Goal: Transaction & Acquisition: Book appointment/travel/reservation

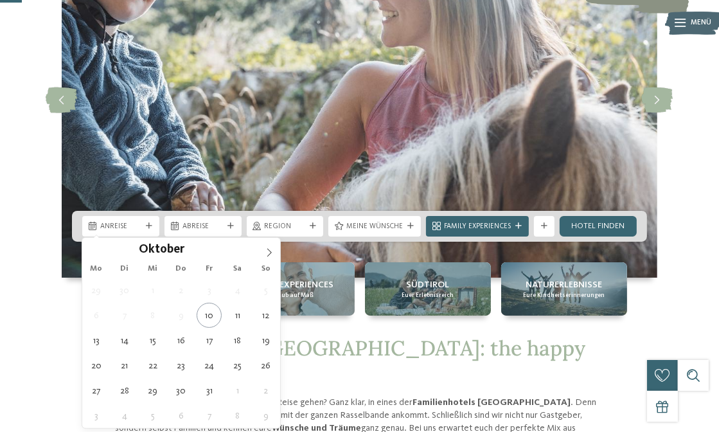
scroll to position [128, 0]
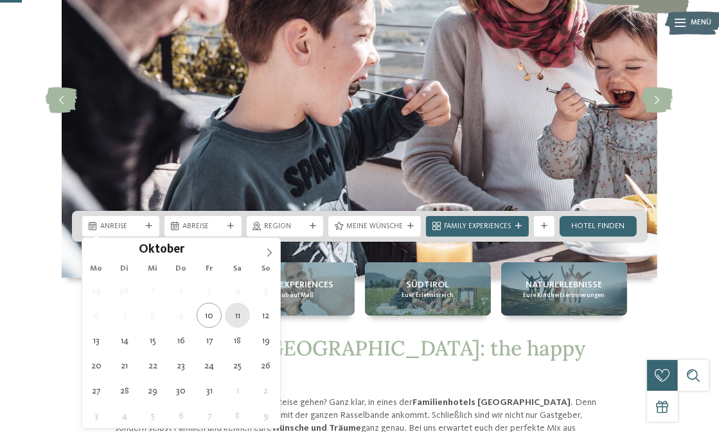
type div "11.10.2025"
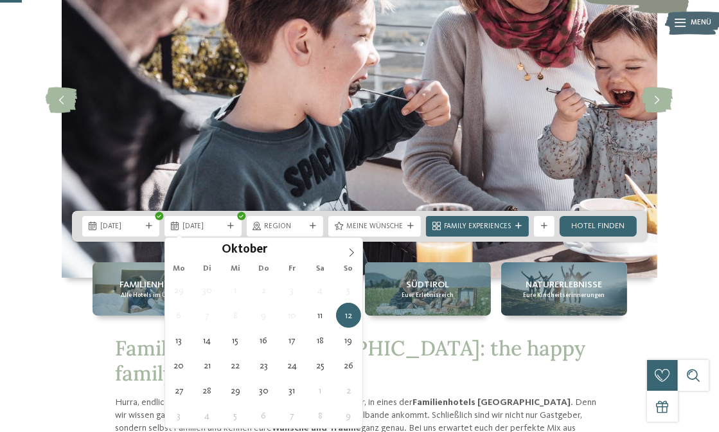
type div "12.10.2025"
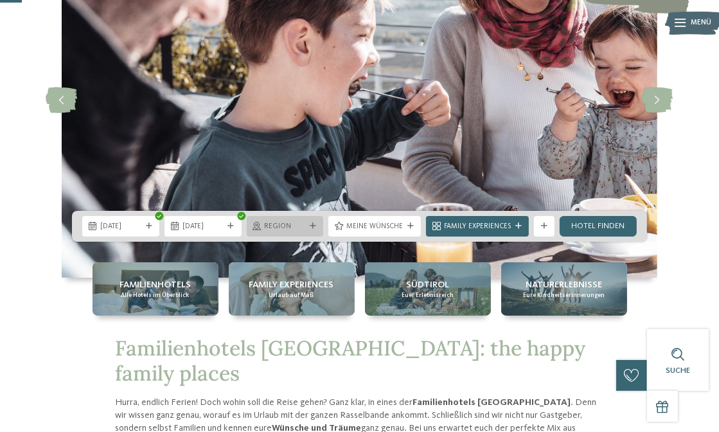
click at [311, 224] on icon at bounding box center [313, 226] width 6 height 6
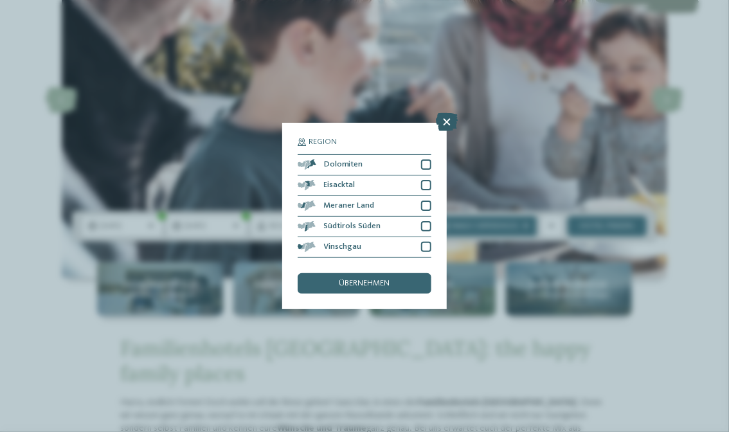
click at [450, 121] on icon at bounding box center [447, 122] width 22 height 18
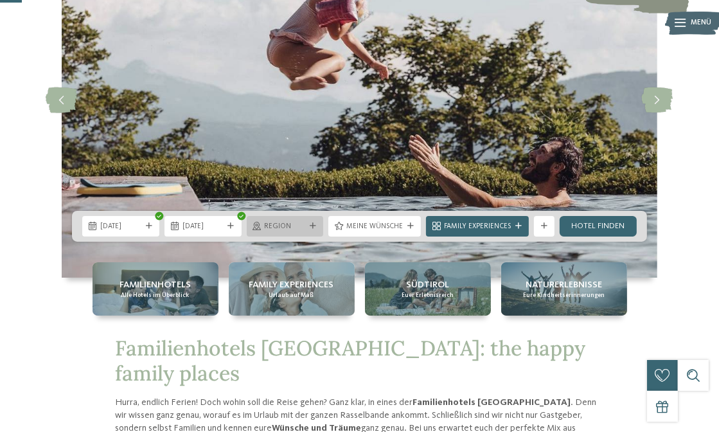
click at [293, 222] on span "Region" at bounding box center [285, 227] width 41 height 10
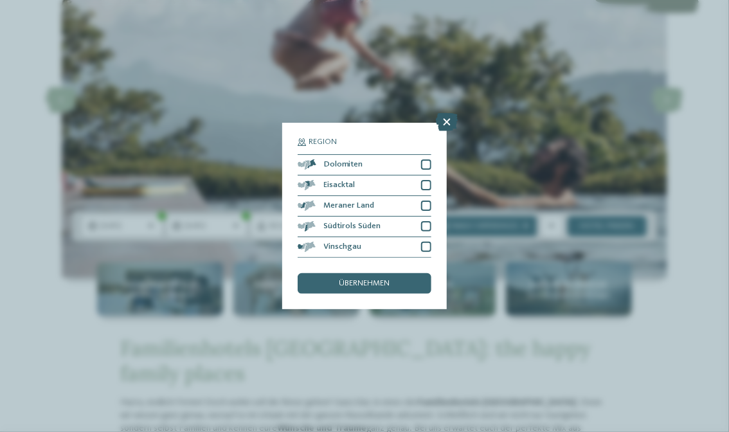
click at [444, 124] on icon at bounding box center [447, 122] width 22 height 18
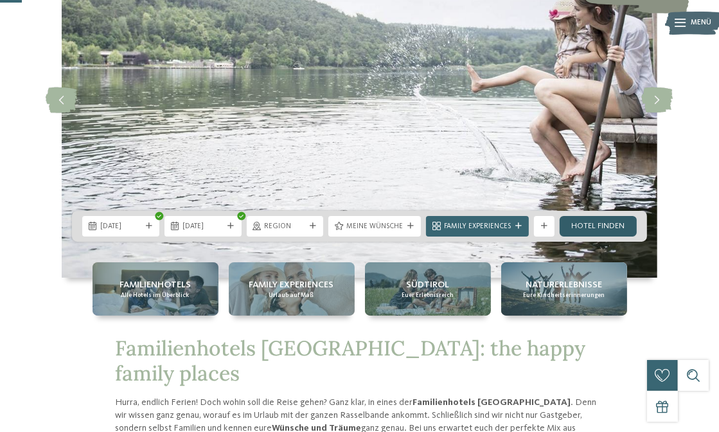
click at [609, 225] on link "Hotel finden" at bounding box center [598, 226] width 77 height 21
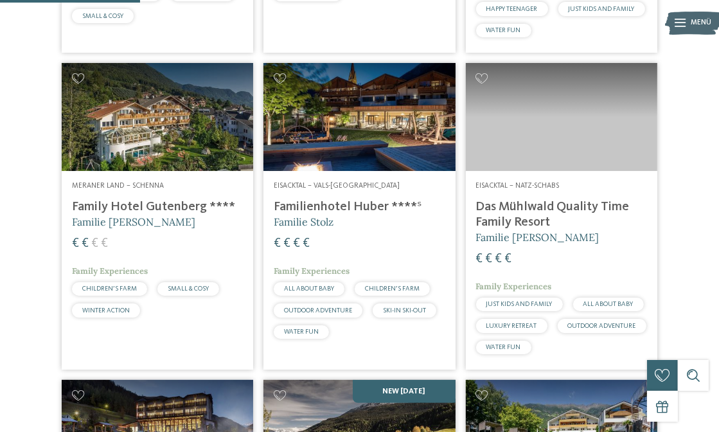
scroll to position [639, 0]
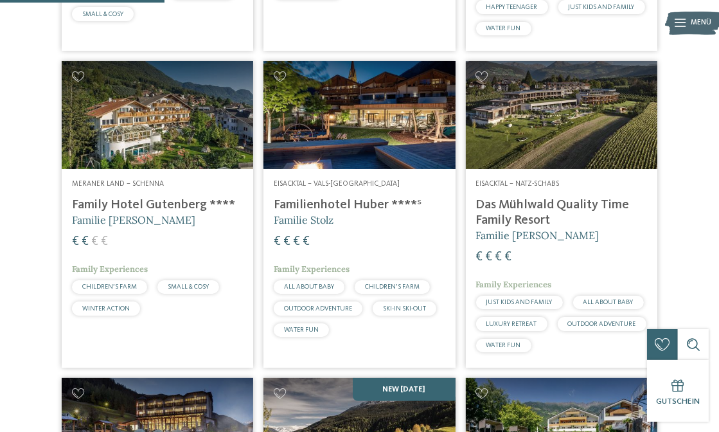
click at [163, 213] on h4 "Family Hotel Gutenberg ****" at bounding box center [157, 204] width 171 height 15
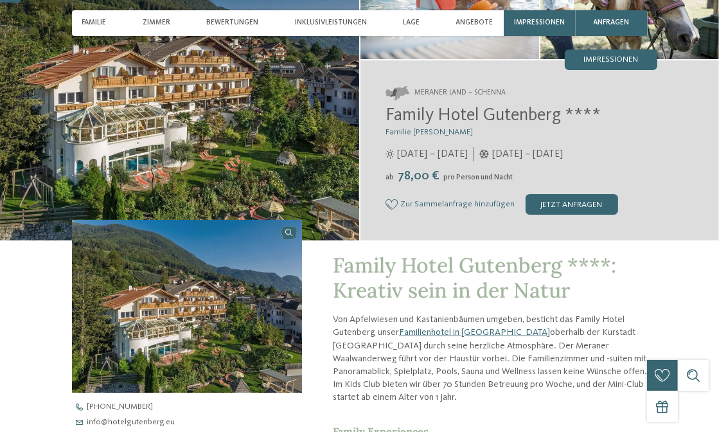
scroll to position [128, 0]
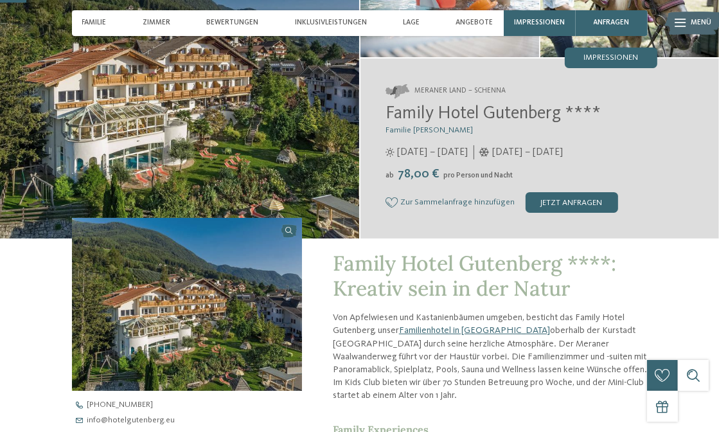
click at [260, 97] on img at bounding box center [179, 80] width 359 height 315
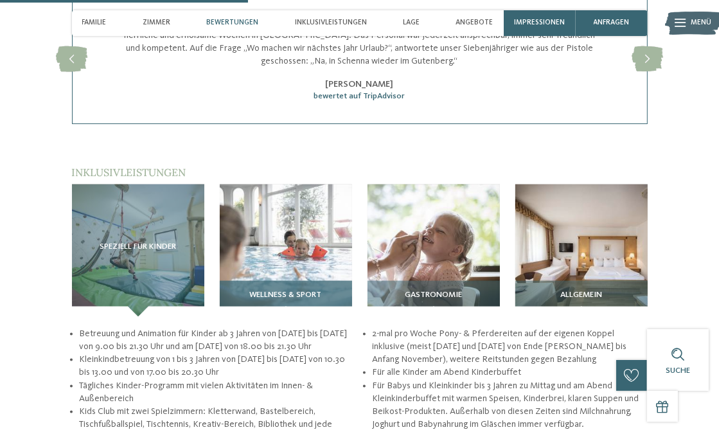
scroll to position [1221, 0]
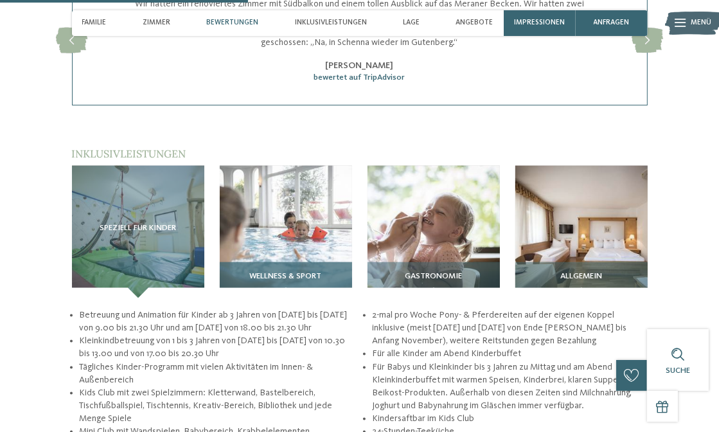
click at [278, 278] on span "Wellness & Sport" at bounding box center [286, 276] width 72 height 9
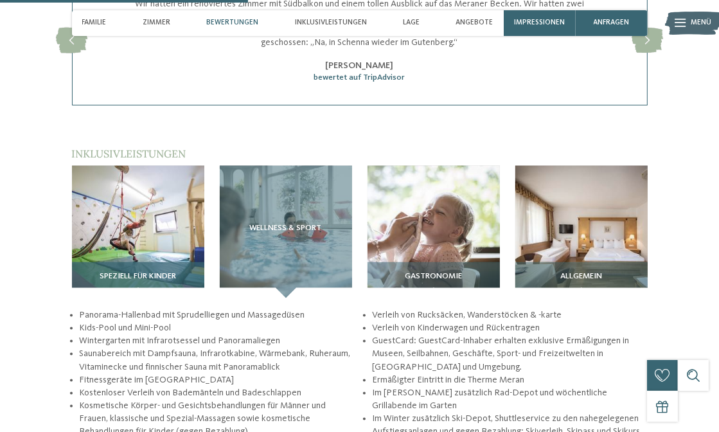
click at [146, 280] on span "Speziell für Kinder" at bounding box center [138, 276] width 76 height 9
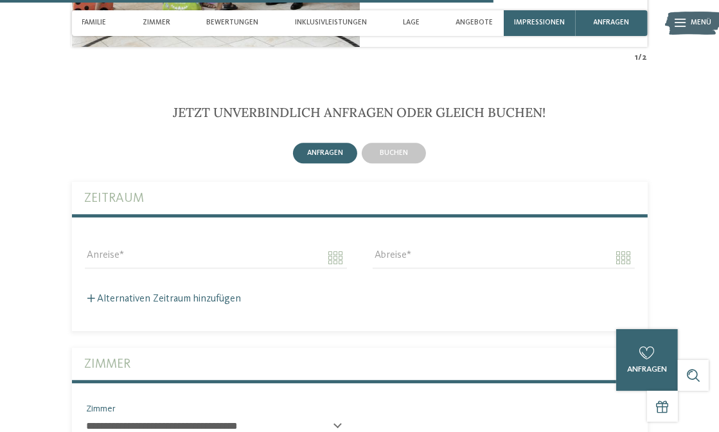
scroll to position [2441, 0]
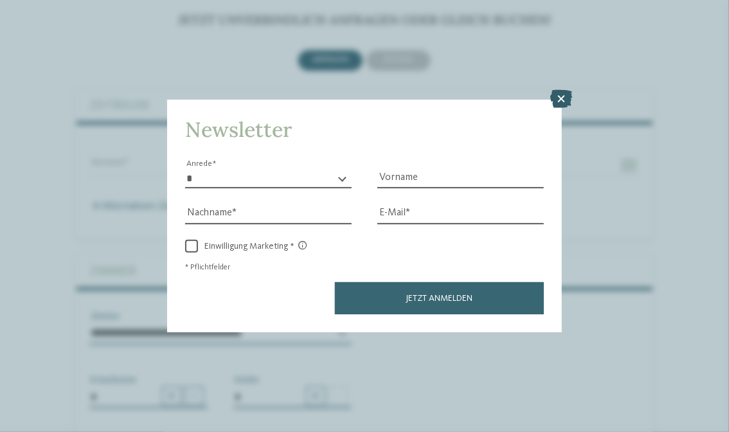
click at [560, 98] on icon at bounding box center [562, 99] width 22 height 18
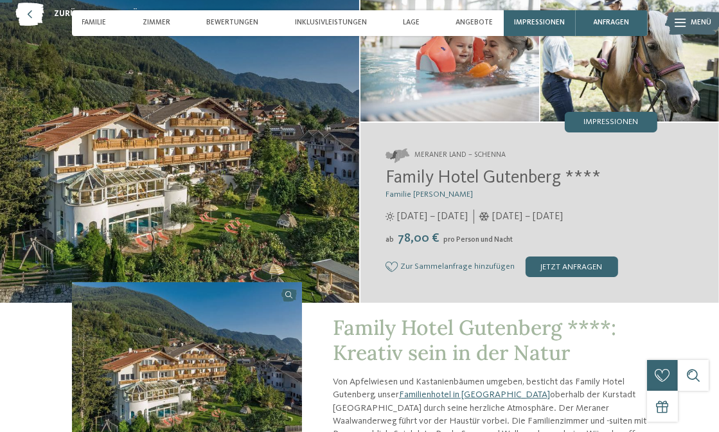
scroll to position [0, 0]
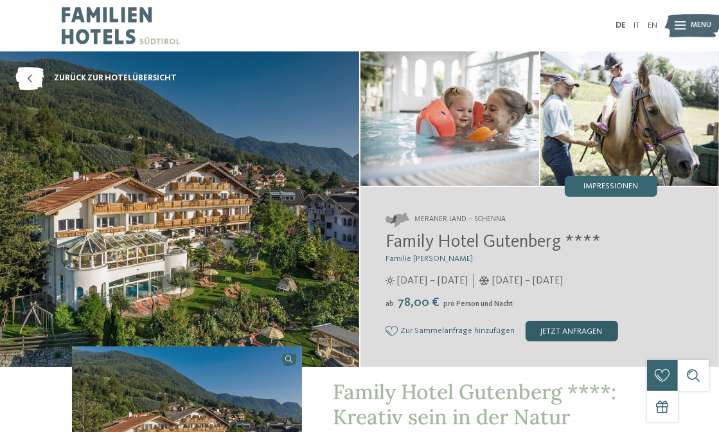
click at [556, 331] on div "jetzt anfragen" at bounding box center [571, 331] width 93 height 21
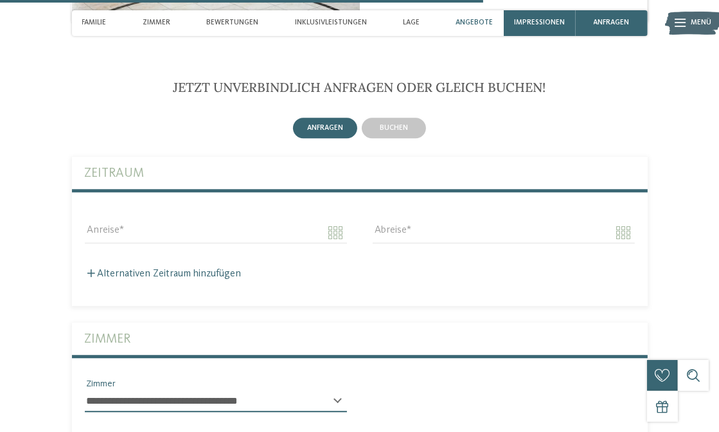
scroll to position [2381, 0]
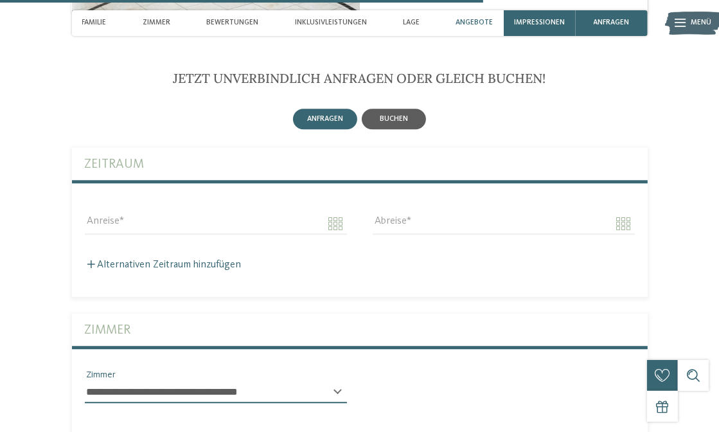
click at [390, 116] on span "buchen" at bounding box center [394, 119] width 28 height 8
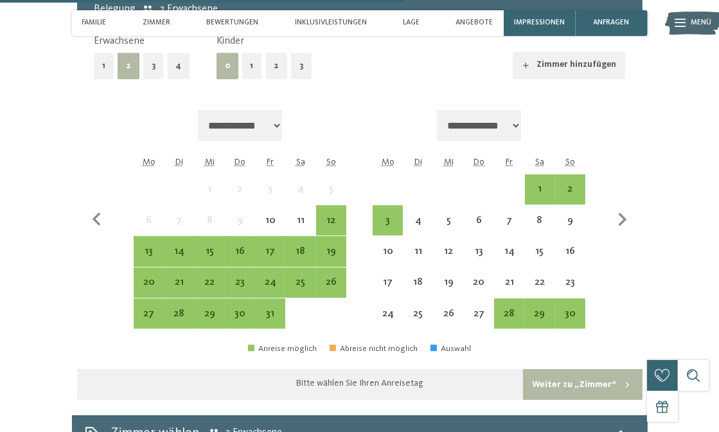
scroll to position [2638, 0]
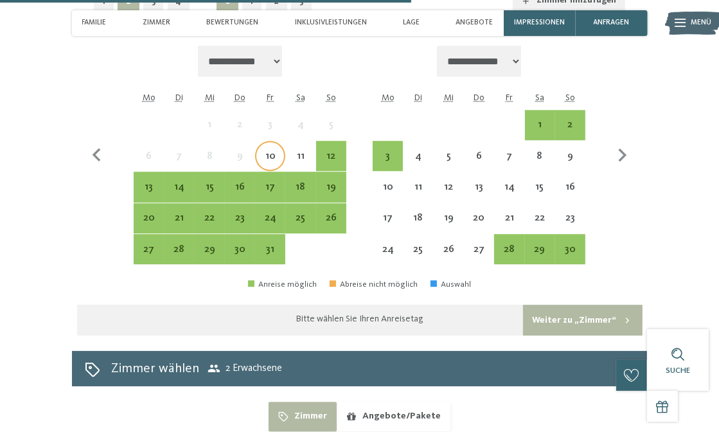
click at [278, 158] on div "10" at bounding box center [270, 165] width 28 height 28
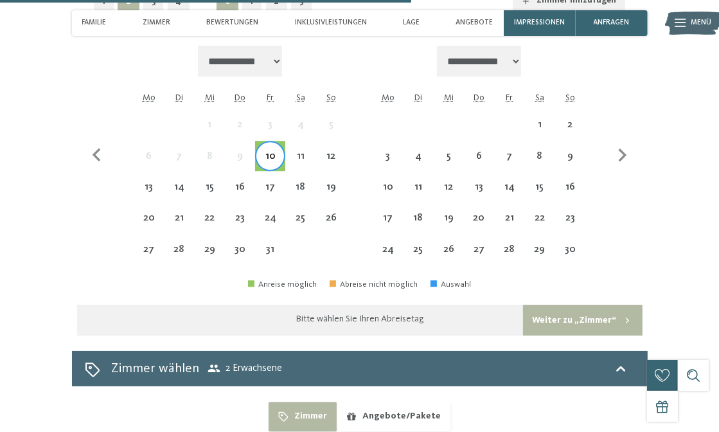
click at [275, 150] on div "10" at bounding box center [270, 156] width 28 height 28
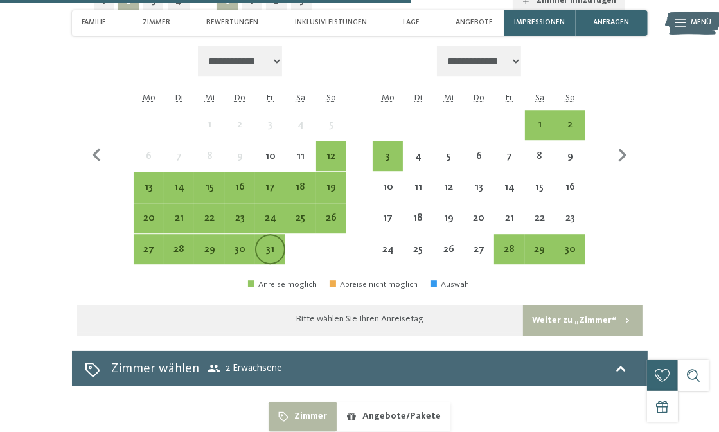
drag, startPoint x: 270, startPoint y: 248, endPoint x: 282, endPoint y: 241, distance: 14.1
click at [270, 248] on div "31" at bounding box center [270, 258] width 28 height 28
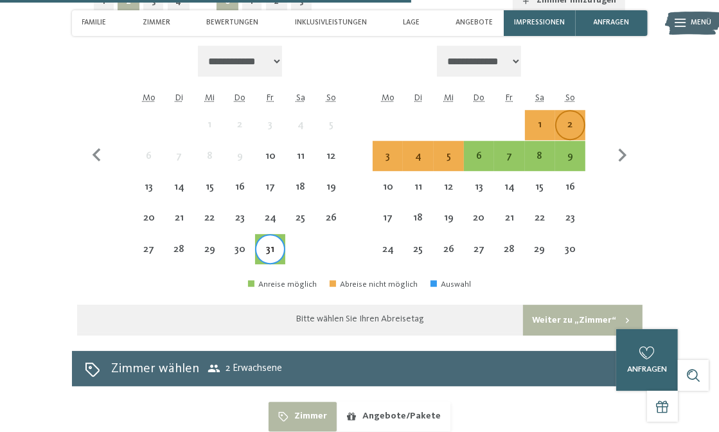
drag, startPoint x: 576, startPoint y: 127, endPoint x: 564, endPoint y: 137, distance: 15.5
click at [576, 127] on div "2" at bounding box center [570, 133] width 28 height 28
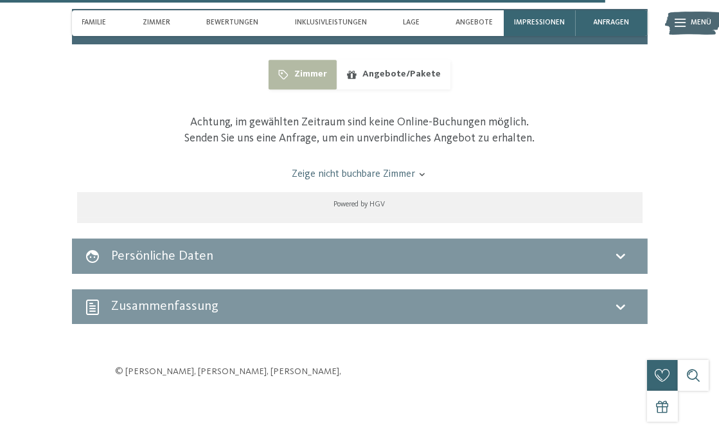
scroll to position [3023, 0]
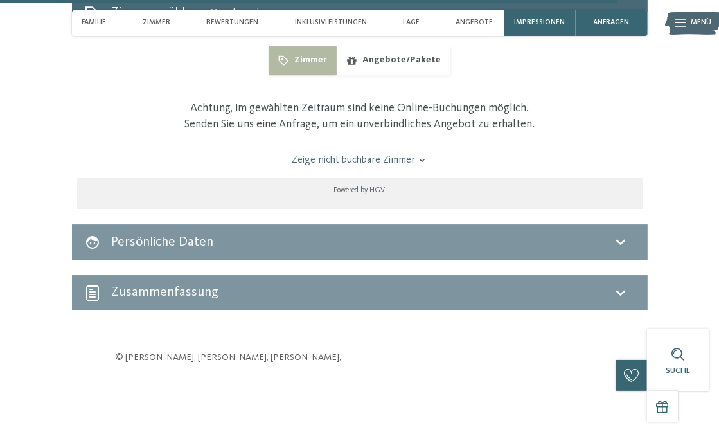
click at [389, 160] on link "Zeige nicht buchbare Zimmer" at bounding box center [359, 160] width 531 height 14
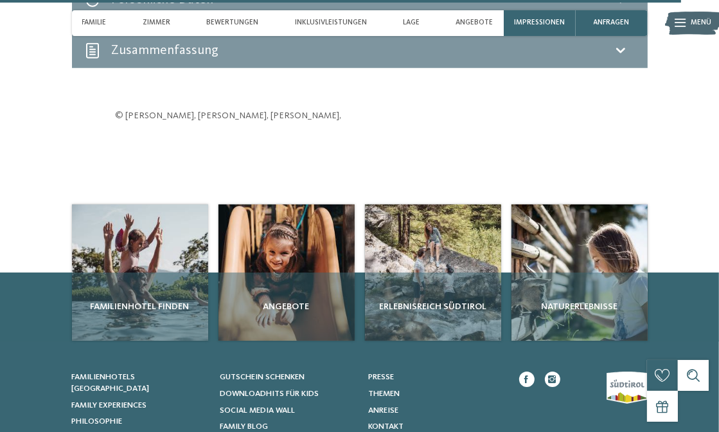
scroll to position [4501, 0]
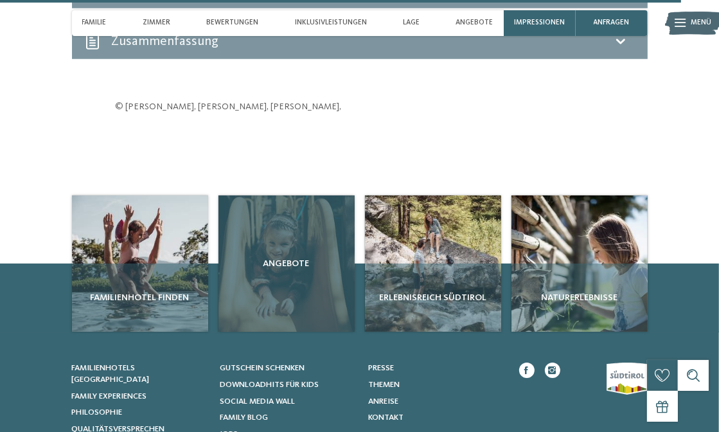
click at [272, 279] on div "Angebote" at bounding box center [286, 263] width 136 height 136
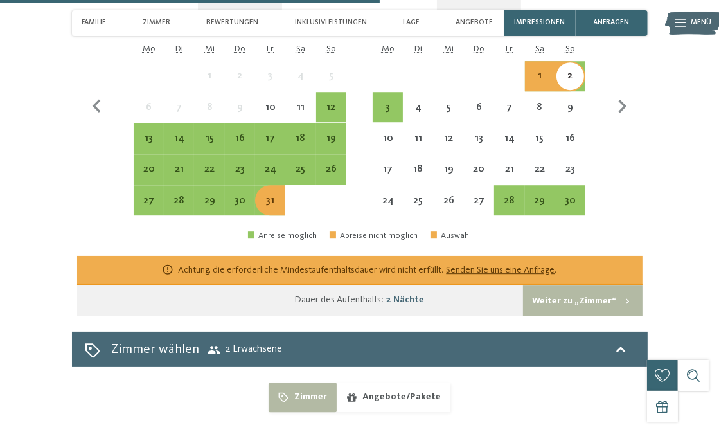
scroll to position [2509, 0]
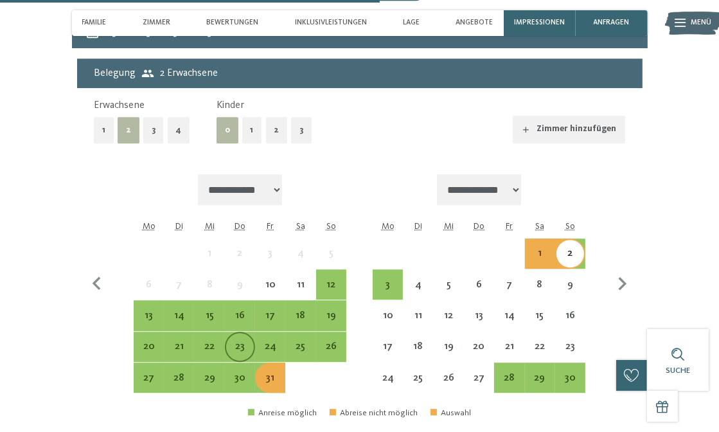
click at [250, 349] on div "23" at bounding box center [240, 355] width 28 height 28
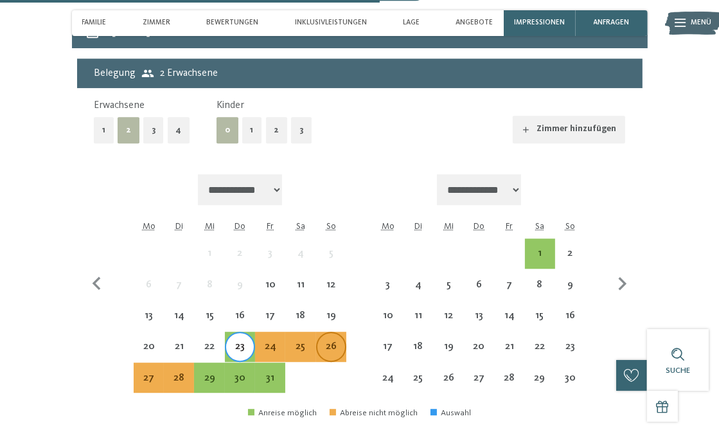
click at [326, 353] on div "26" at bounding box center [331, 355] width 28 height 28
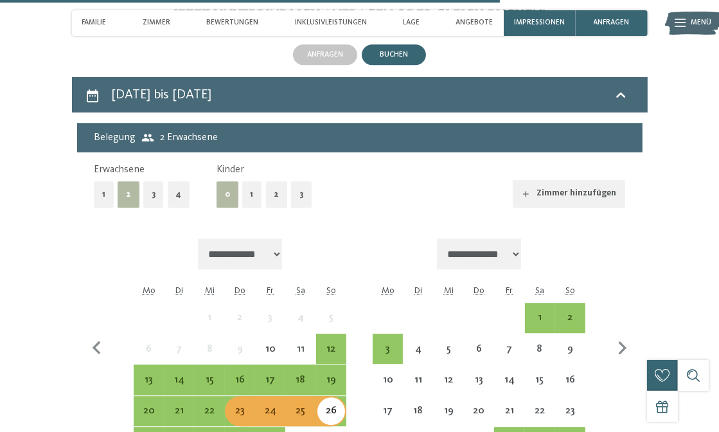
scroll to position [2638, 0]
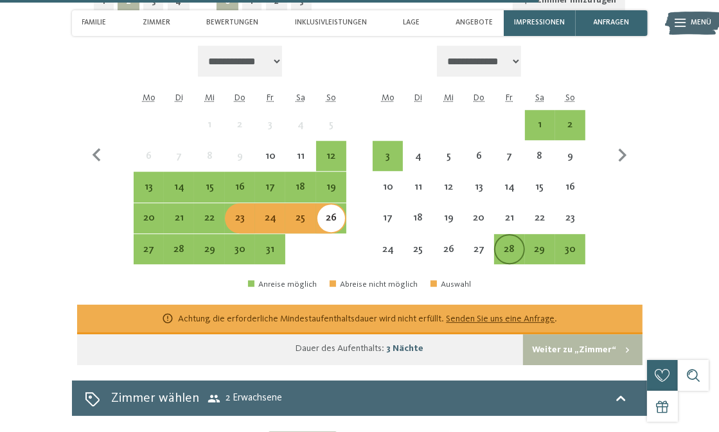
click at [502, 249] on div "28" at bounding box center [509, 258] width 28 height 28
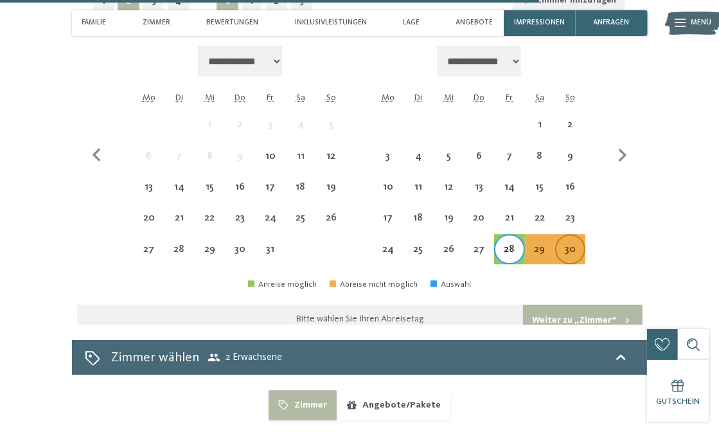
click at [564, 247] on div "30" at bounding box center [570, 258] width 28 height 28
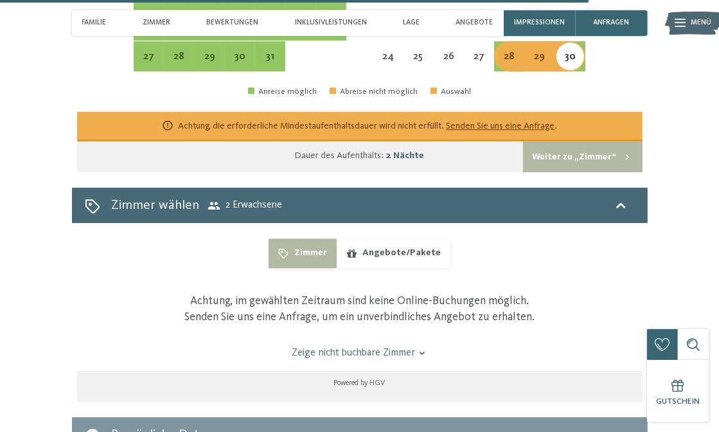
scroll to position [2959, 0]
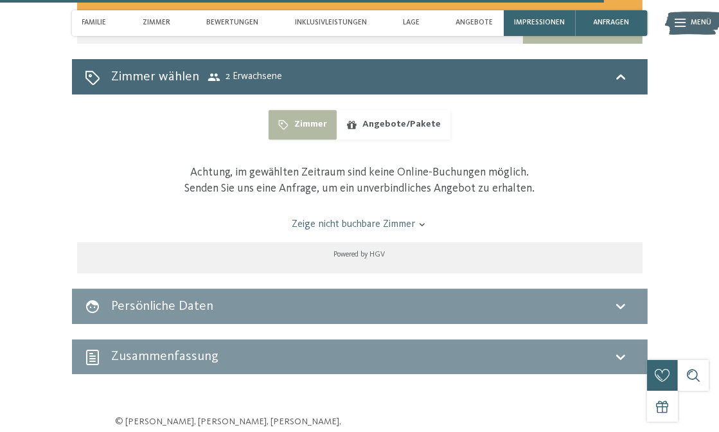
click at [367, 229] on link "Zeige nicht buchbare Zimmer" at bounding box center [359, 224] width 531 height 14
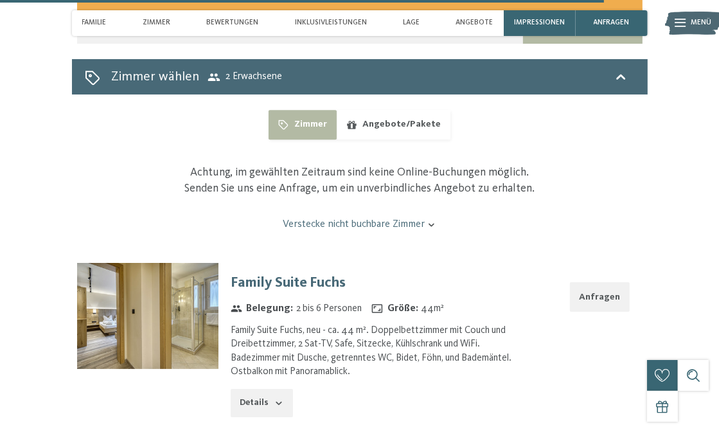
click at [367, 229] on link "Verstecke nicht buchbare Zimmer" at bounding box center [359, 224] width 531 height 14
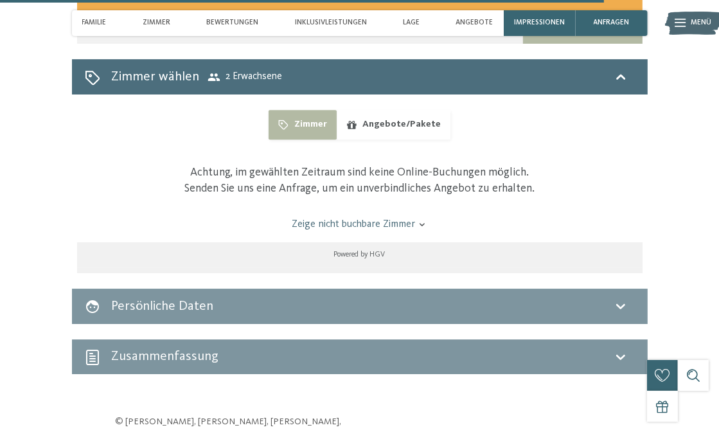
click at [355, 84] on div "Zimmer wählen 2 Erwachsene" at bounding box center [360, 76] width 550 height 19
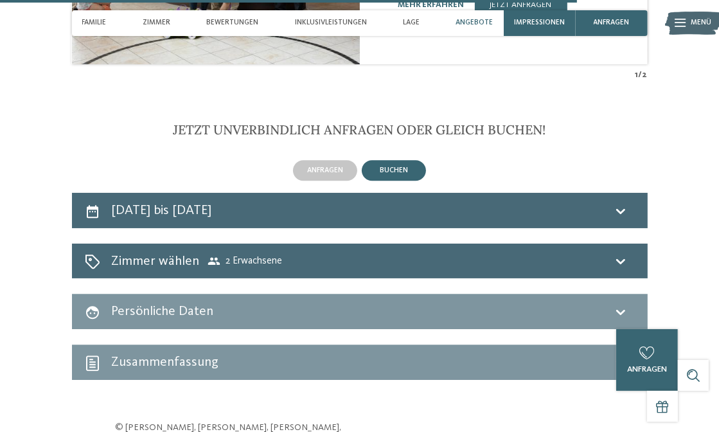
click at [294, 222] on div "[DATE] bis [DATE]" at bounding box center [360, 210] width 576 height 35
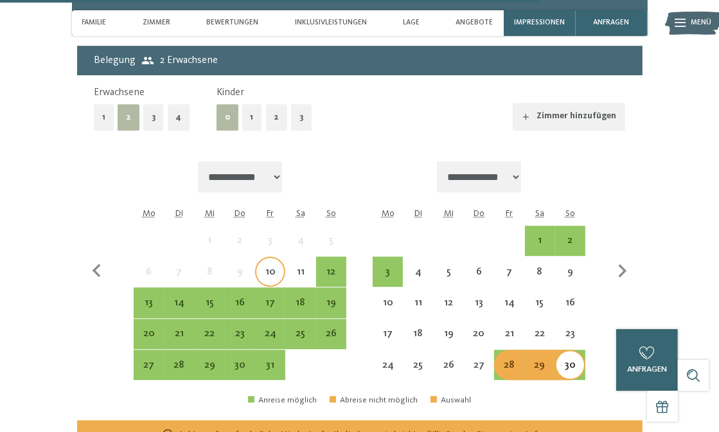
scroll to position [2329, 0]
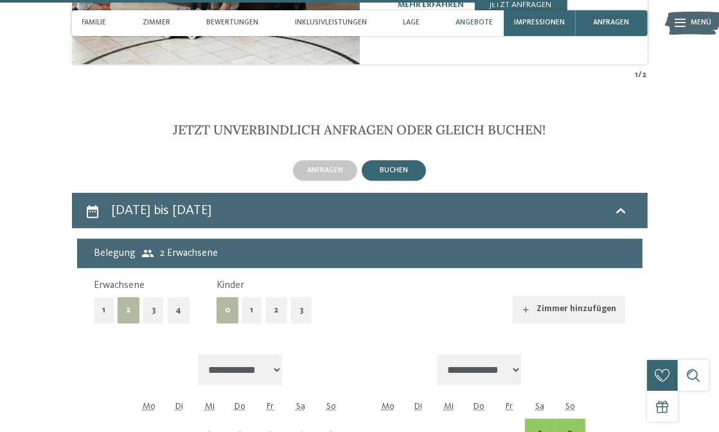
click at [582, 308] on button "Zimmer hinzufügen" at bounding box center [569, 310] width 112 height 28
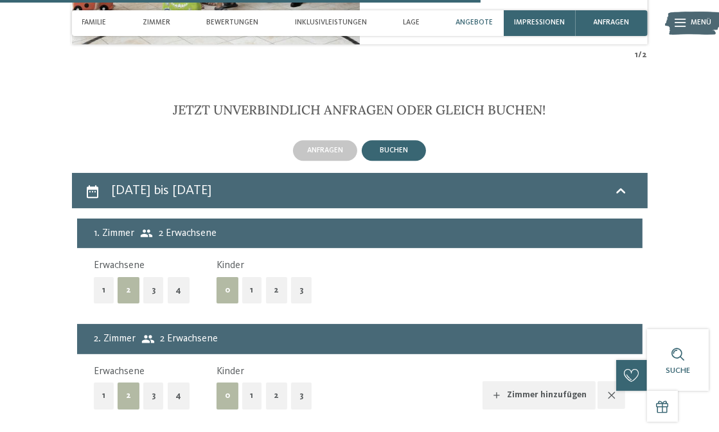
scroll to position [2458, 0]
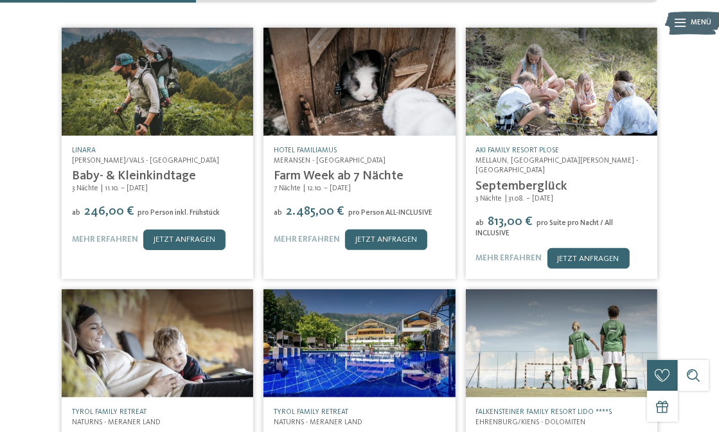
scroll to position [257, 0]
